Goal: Task Accomplishment & Management: Manage account settings

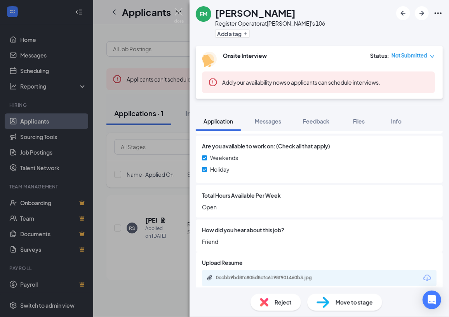
scroll to position [802, 0]
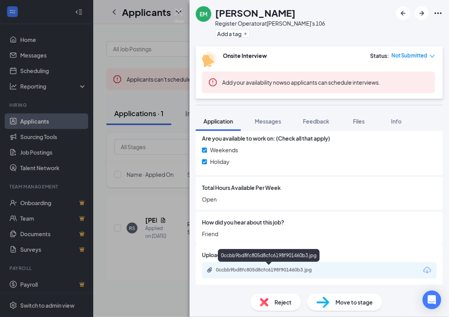
click at [265, 268] on div "0ccbb9bd8fc805d8cfc6198f901460b3.jpg" at bounding box center [270, 270] width 109 height 6
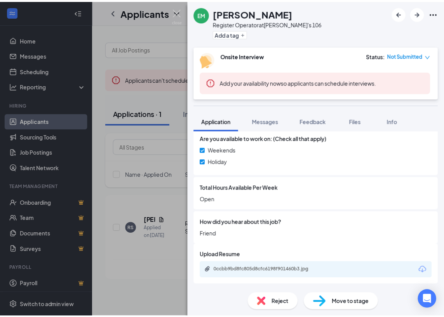
scroll to position [799, 0]
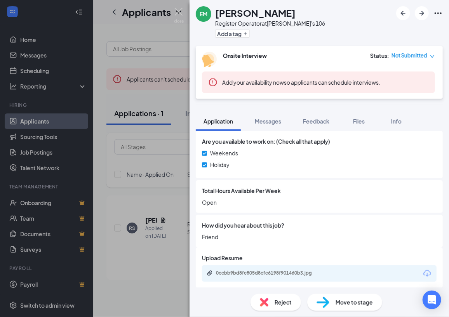
click at [175, 139] on div "EM [PERSON_NAME] Register Operator at [PERSON_NAME]'s 106 Add a tag Onsite Inte…" at bounding box center [224, 158] width 449 height 317
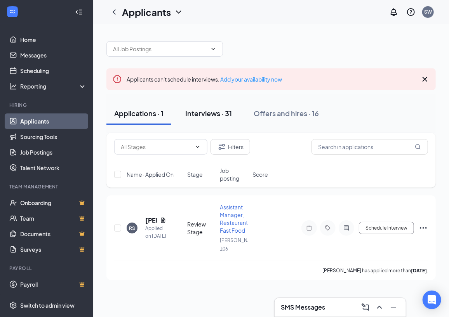
click at [214, 109] on div "Interviews · 31" at bounding box center [208, 113] width 47 height 10
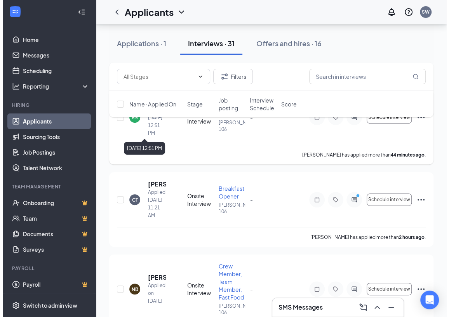
scroll to position [106, 0]
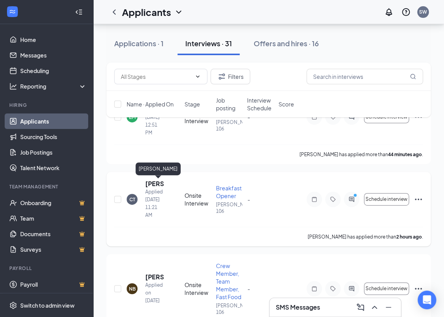
click at [157, 183] on h5 "[PERSON_NAME]" at bounding box center [154, 183] width 18 height 9
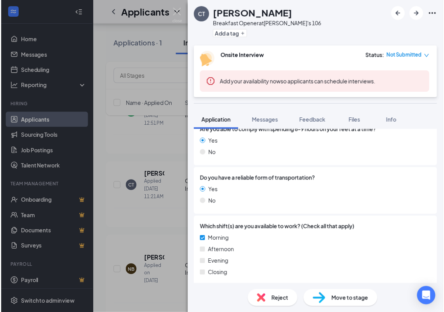
scroll to position [600, 0]
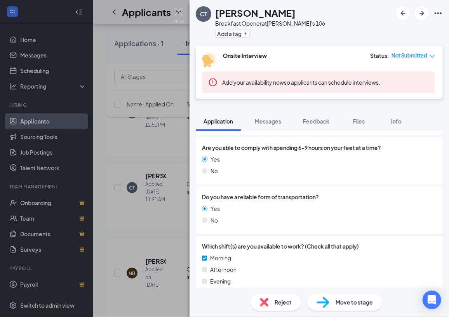
click at [160, 142] on div "CT [PERSON_NAME] Breakfast Opener at [PERSON_NAME]'s 106 Add a tag Onsite Inter…" at bounding box center [224, 158] width 449 height 317
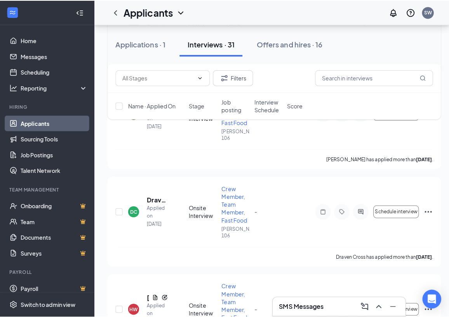
scroll to position [282, 0]
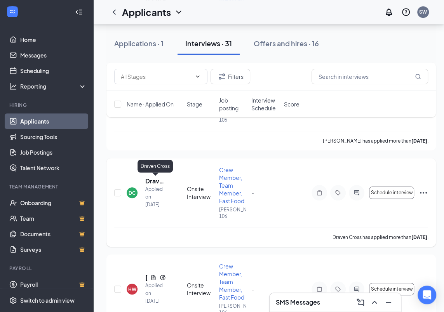
click at [156, 178] on h5 "Draven Cross" at bounding box center [155, 181] width 21 height 9
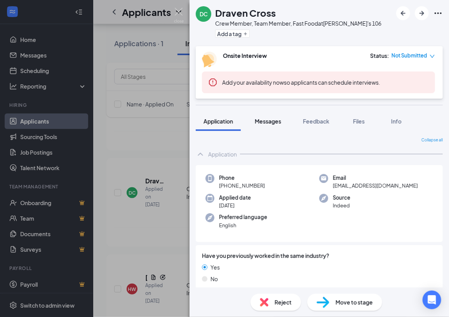
click at [268, 118] on span "Messages" at bounding box center [268, 121] width 26 height 7
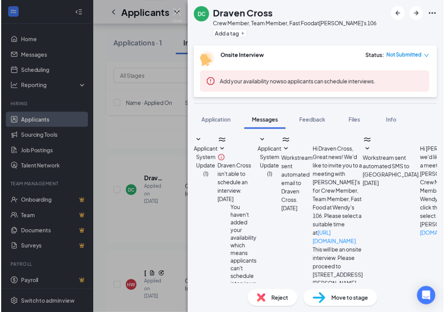
scroll to position [142, 0]
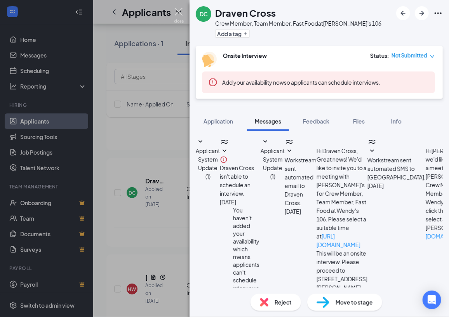
click at [180, 17] on img at bounding box center [179, 15] width 10 height 15
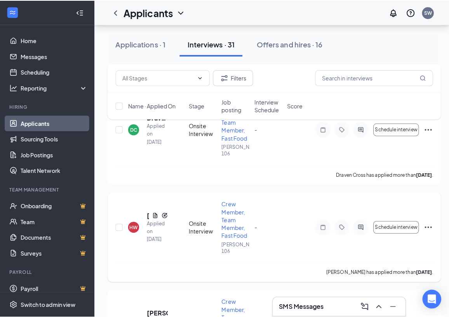
scroll to position [353, 0]
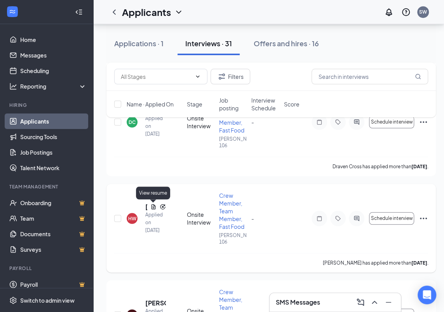
click at [154, 205] on icon "Document" at bounding box center [153, 206] width 4 height 5
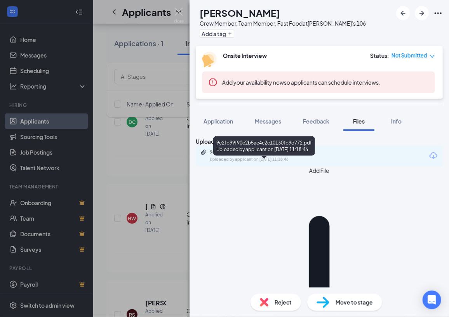
click at [255, 155] on div "9e2fb99f90e2b5ae4c2c10130fb9d772.pdf" at bounding box center [264, 152] width 109 height 6
